Goal: Find specific page/section: Find specific page/section

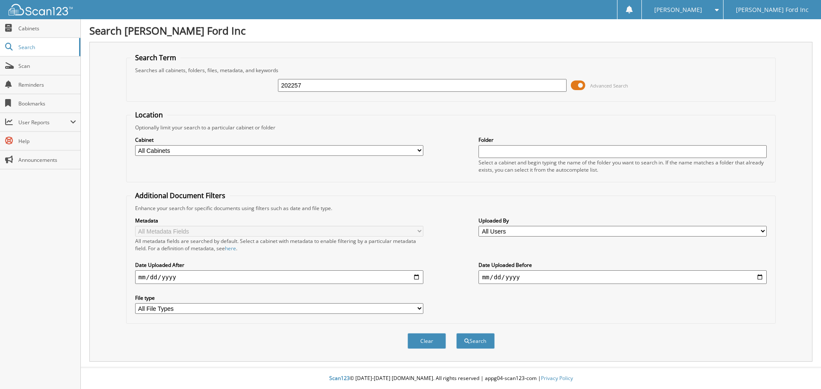
type input "202257"
click at [456, 333] on button "Search" at bounding box center [475, 341] width 38 height 16
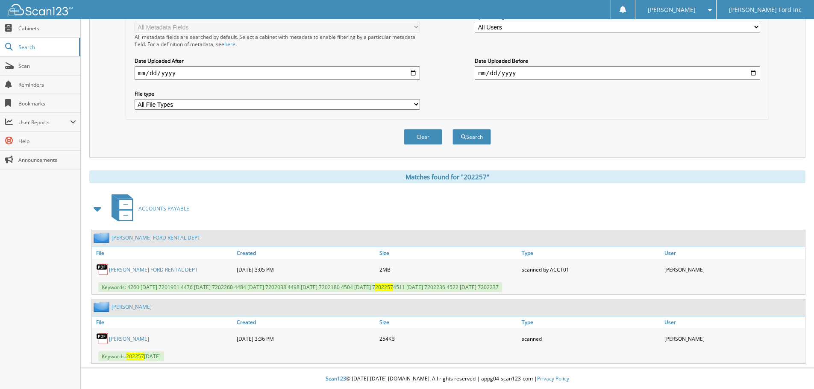
scroll to position [205, 0]
click at [127, 338] on link "[PERSON_NAME]" at bounding box center [129, 338] width 40 height 7
click at [28, 66] on span "Scan" at bounding box center [47, 65] width 58 height 7
